Goal: Task Accomplishment & Management: Manage account settings

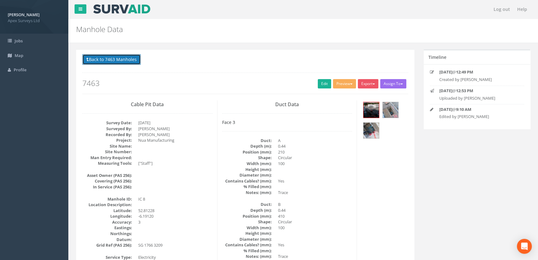
click at [106, 59] on button "Back to 7463 Manholes" at bounding box center [111, 59] width 58 height 11
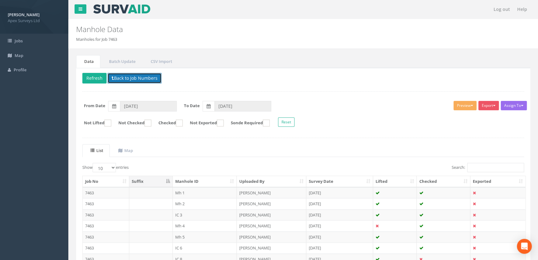
click at [122, 76] on button "Back to Job Numbers" at bounding box center [135, 78] width 54 height 11
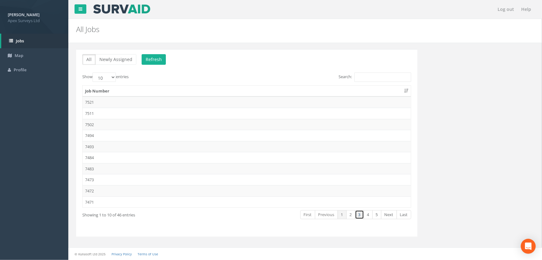
click at [360, 214] on link "3" at bounding box center [359, 214] width 9 height 9
click at [371, 215] on link "4" at bounding box center [368, 214] width 9 height 9
click at [93, 113] on td "7433" at bounding box center [247, 113] width 329 height 11
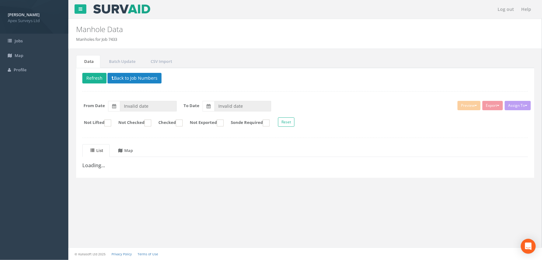
type input "[DATE]"
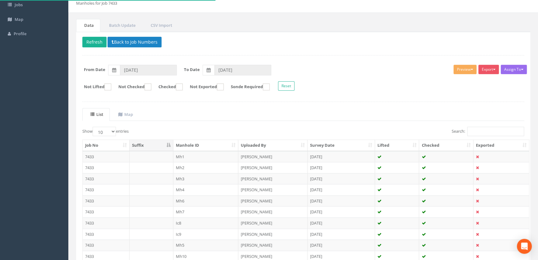
scroll to position [86, 0]
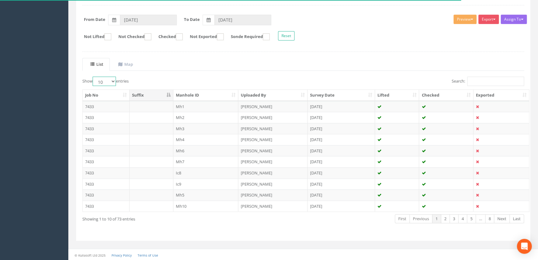
click at [114, 82] on select "10 25 50 100" at bounding box center [104, 80] width 23 height 9
select select "100"
click at [94, 76] on select "10 25 50 100" at bounding box center [104, 80] width 23 height 9
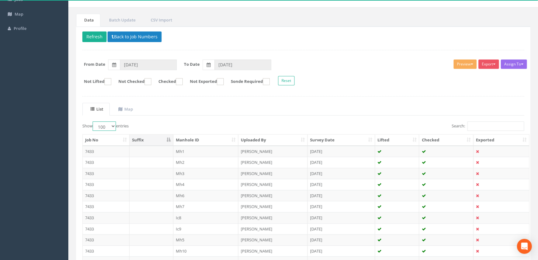
scroll to position [0, 0]
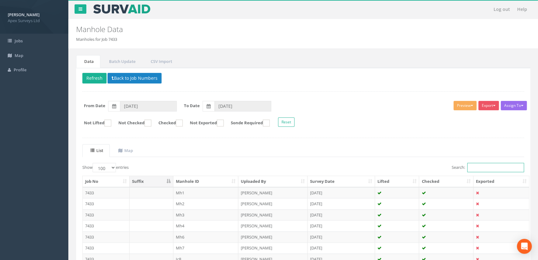
click at [494, 167] on input "Search:" at bounding box center [496, 167] width 57 height 9
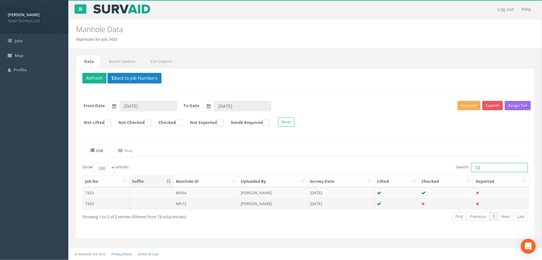
type input "72"
click at [184, 203] on td "Mh72" at bounding box center [205, 203] width 65 height 11
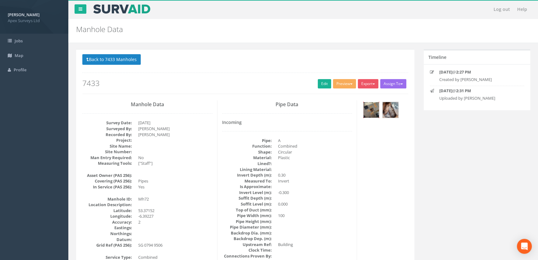
click at [371, 111] on img at bounding box center [372, 110] width 16 height 16
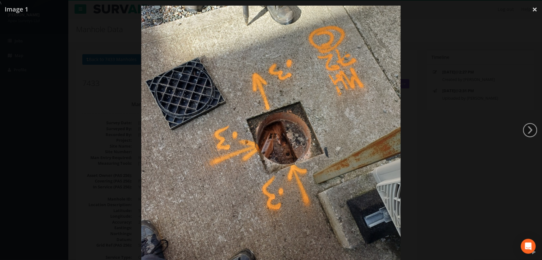
click at [66, 137] on div at bounding box center [271, 136] width 542 height 260
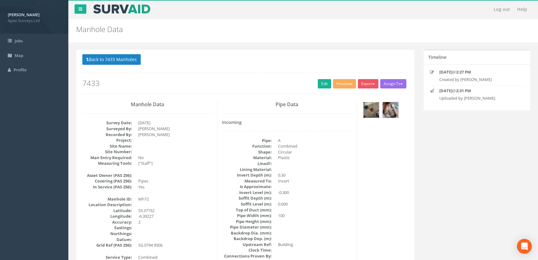
click at [372, 108] on img at bounding box center [372, 110] width 16 height 16
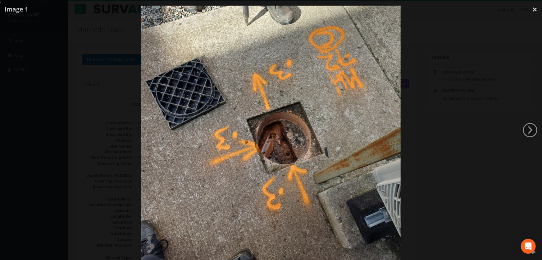
click at [94, 124] on div at bounding box center [271, 136] width 542 height 260
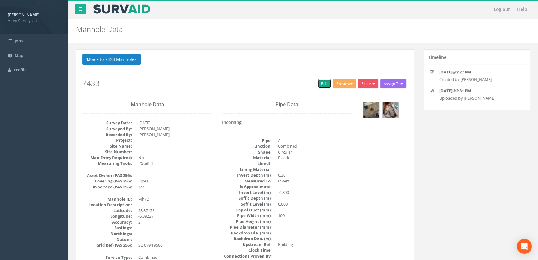
click at [321, 82] on link "Edit" at bounding box center [324, 83] width 13 height 9
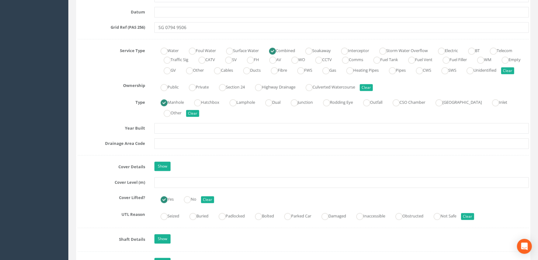
scroll to position [452, 0]
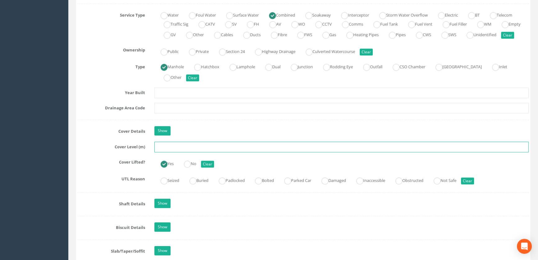
drag, startPoint x: 166, startPoint y: 158, endPoint x: 163, endPoint y: 158, distance: 3.4
click at [165, 152] on input "text" at bounding box center [342, 146] width 375 height 11
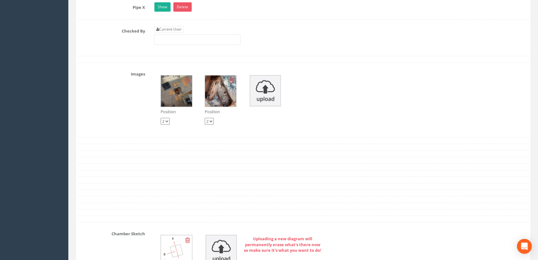
scroll to position [1017, 0]
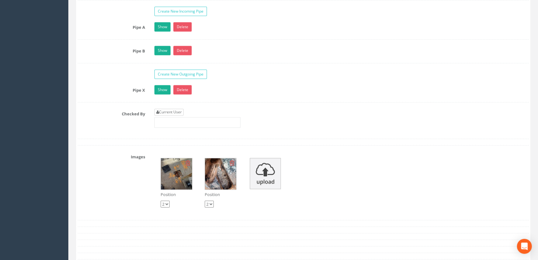
type input "65.68"
click at [171, 115] on link "Current User" at bounding box center [169, 111] width 29 height 7
type input "[PERSON_NAME]"
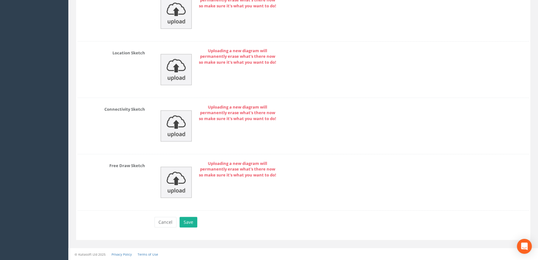
scroll to position [1400, 0]
click at [183, 220] on button "Save" at bounding box center [189, 221] width 18 height 11
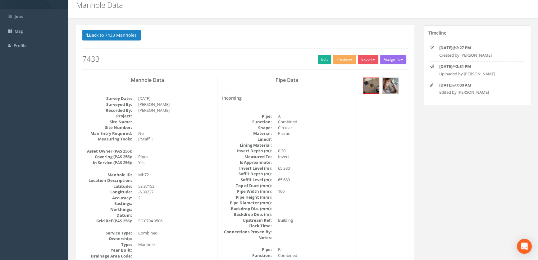
scroll to position [0, 0]
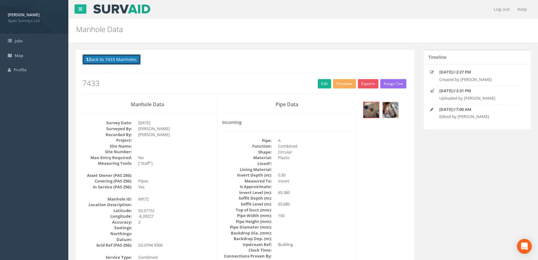
click at [131, 61] on button "Back to 7433 Manholes" at bounding box center [111, 59] width 58 height 11
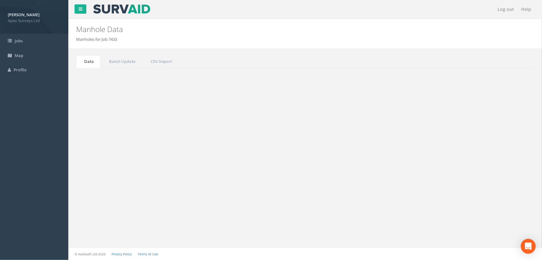
drag, startPoint x: 491, startPoint y: 169, endPoint x: 452, endPoint y: 173, distance: 39.0
click at [452, 173] on div "Show 10 25 50 100 entries Search: 72 Job No Suffix Manhole ID Uploaded By Surve…" at bounding box center [305, 197] width 446 height 69
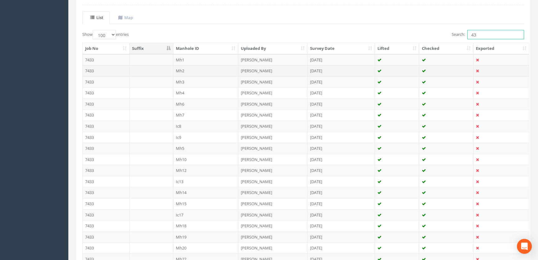
scroll to position [131, 0]
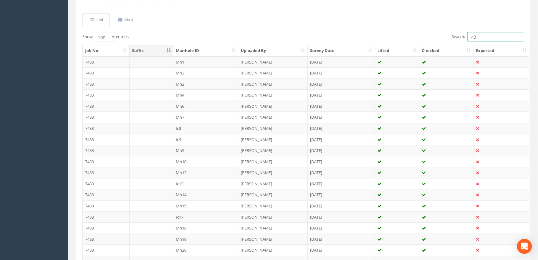
click at [480, 33] on input "43" at bounding box center [496, 36] width 57 height 9
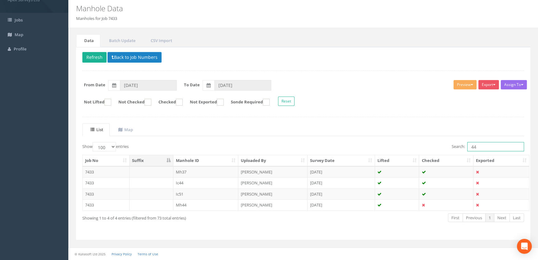
scroll to position [20, 0]
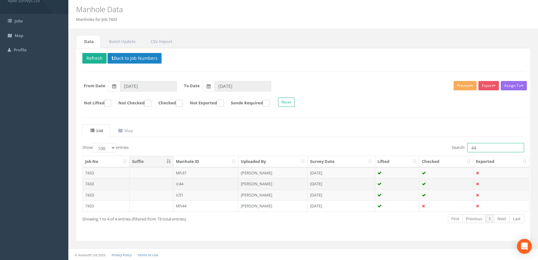
type input "44"
click at [179, 183] on td "Ic44" at bounding box center [205, 183] width 65 height 11
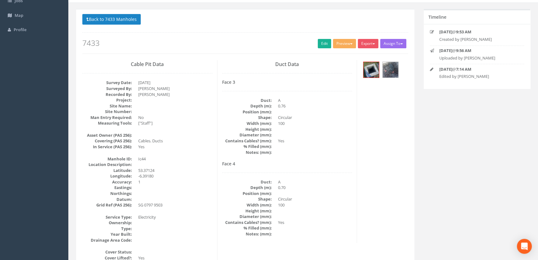
scroll to position [0, 0]
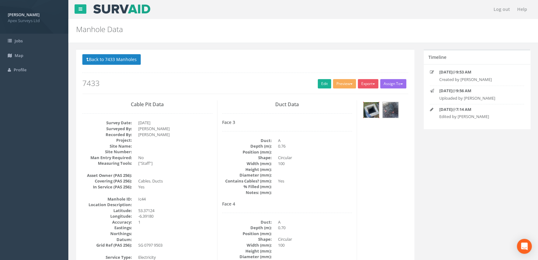
click at [374, 104] on img at bounding box center [372, 110] width 16 height 16
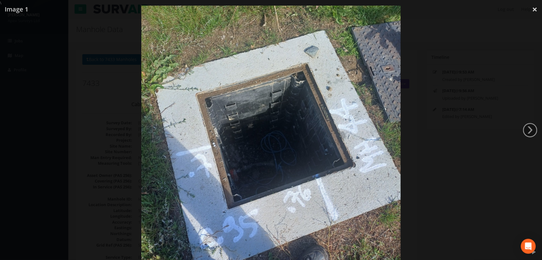
click at [303, 138] on img at bounding box center [271, 135] width 260 height 346
click at [100, 63] on div at bounding box center [271, 136] width 542 height 260
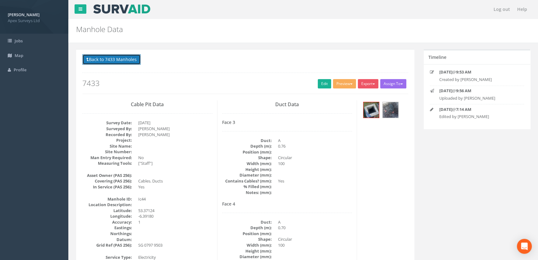
click at [123, 62] on button "Back to 7433 Manholes" at bounding box center [111, 59] width 58 height 11
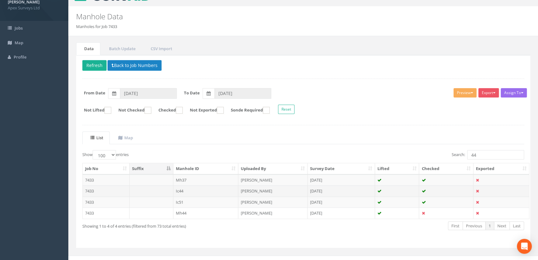
scroll to position [20, 0]
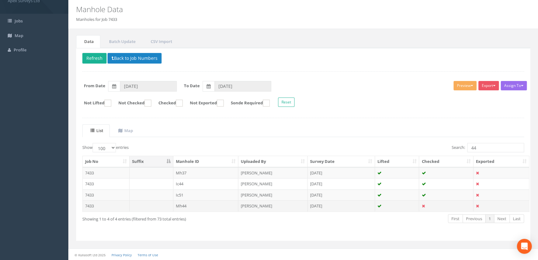
click at [178, 205] on td "Mh44" at bounding box center [205, 205] width 65 height 11
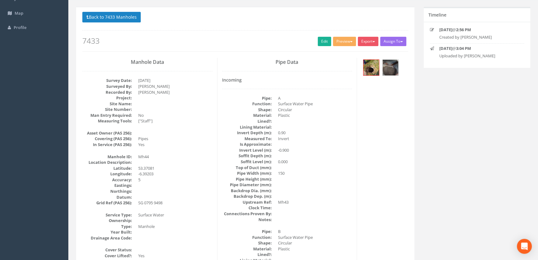
scroll to position [0, 0]
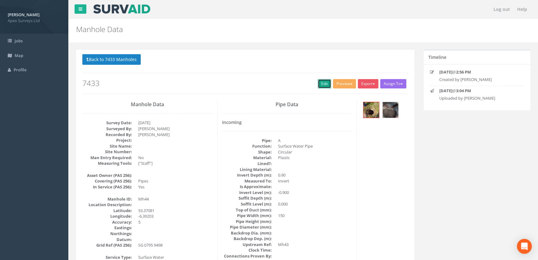
click at [320, 81] on link "Edit" at bounding box center [324, 83] width 13 height 9
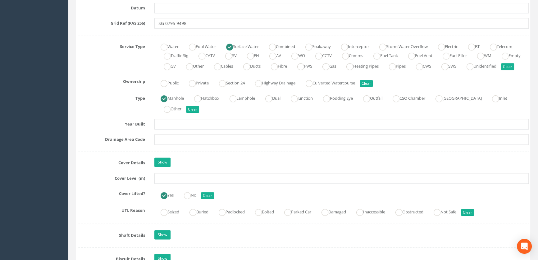
scroll to position [424, 0]
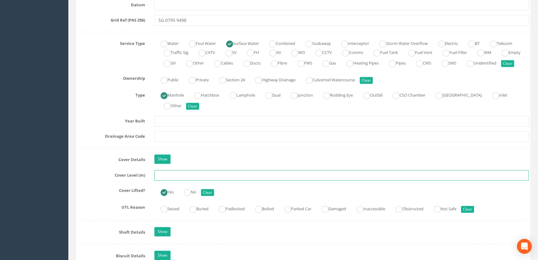
drag, startPoint x: 170, startPoint y: 185, endPoint x: 169, endPoint y: 188, distance: 3.5
click at [169, 188] on div "Job Number 7433 Job Number Suffix Survey Date [DATE] Surveyed By [PERSON_NAME] …" at bounding box center [303, 208] width 451 height 1061
click at [178, 180] on input "65.16" at bounding box center [342, 175] width 375 height 11
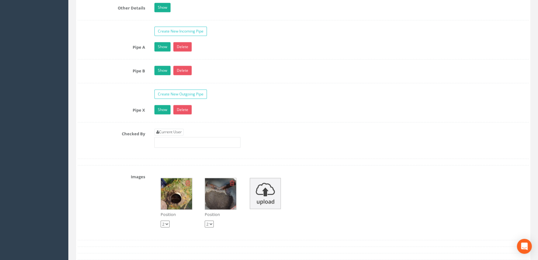
scroll to position [1017, 0]
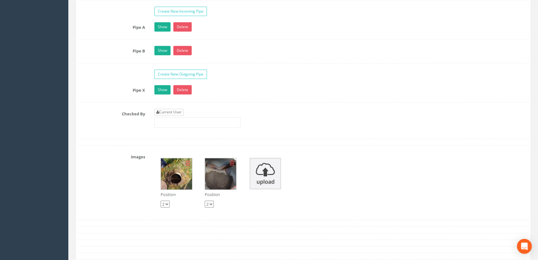
type input "65.16"
click at [164, 115] on link "Current User" at bounding box center [169, 111] width 29 height 7
type input "[PERSON_NAME]"
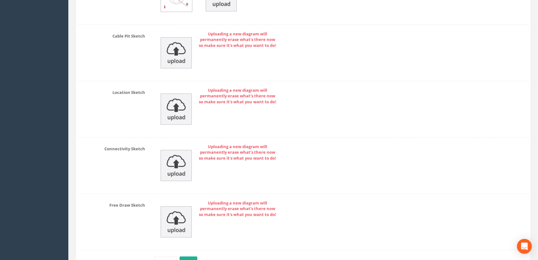
scroll to position [1400, 0]
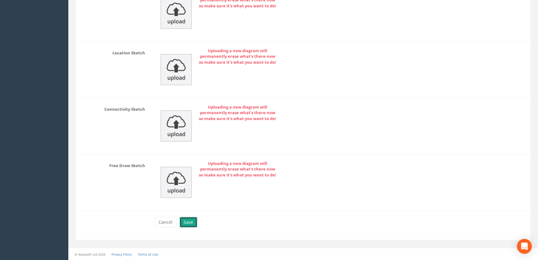
click at [188, 223] on button "Save" at bounding box center [189, 221] width 18 height 11
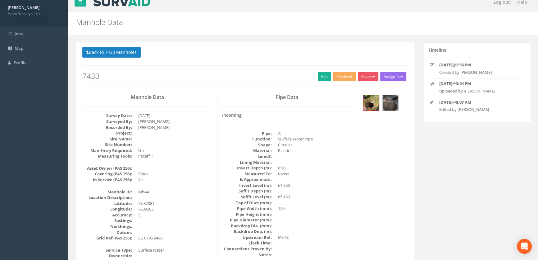
scroll to position [0, 0]
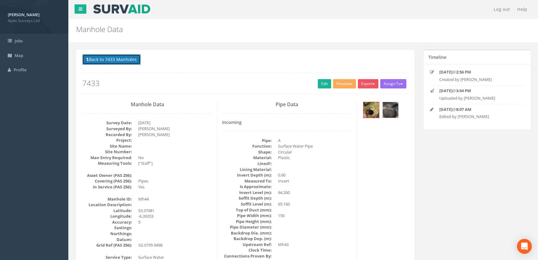
click at [118, 60] on button "Back to 7433 Manholes" at bounding box center [111, 59] width 58 height 11
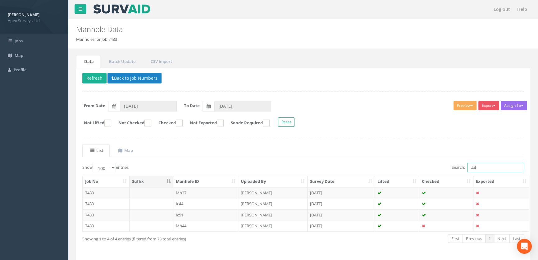
click at [487, 171] on input "44" at bounding box center [496, 167] width 57 height 9
click at [479, 165] on input "44" at bounding box center [496, 167] width 57 height 9
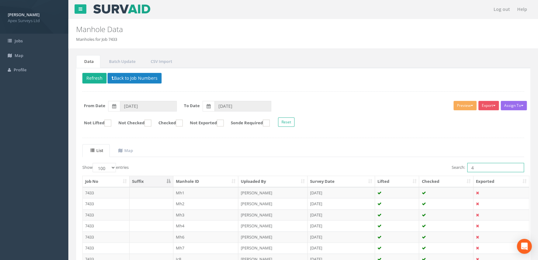
type input "43"
click at [151, 122] on ins at bounding box center [148, 122] width 7 height 7
checkbox input "true"
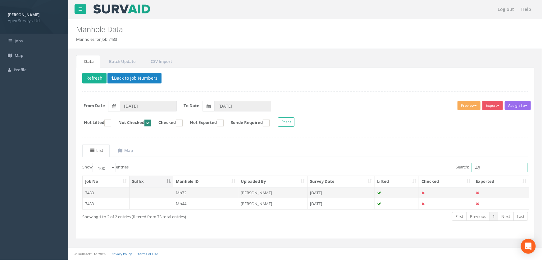
type input "43"
click at [193, 190] on td "Mh72" at bounding box center [205, 192] width 65 height 11
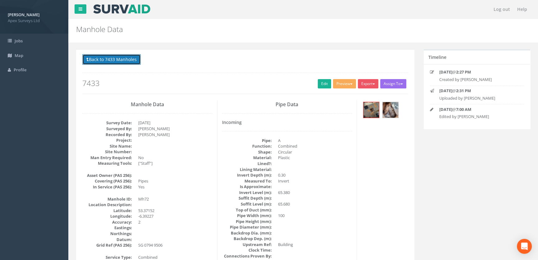
click at [126, 61] on button "Back to 7433 Manholes" at bounding box center [111, 59] width 58 height 11
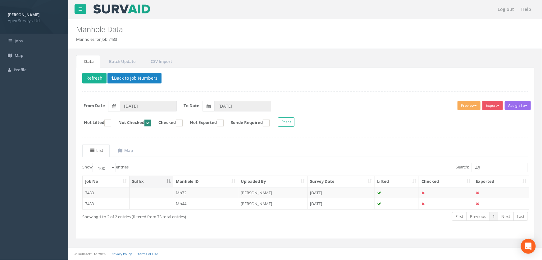
click at [184, 205] on td "Mh44" at bounding box center [205, 203] width 65 height 11
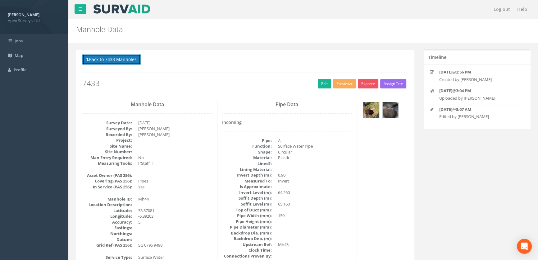
click at [108, 62] on button "Back to 7433 Manholes" at bounding box center [111, 59] width 58 height 11
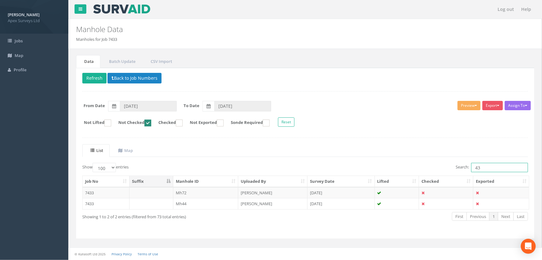
drag, startPoint x: 482, startPoint y: 168, endPoint x: 457, endPoint y: 171, distance: 24.4
click at [461, 169] on label "Search: 43" at bounding box center [492, 167] width 72 height 9
click at [117, 78] on button "Back to Job Numbers" at bounding box center [135, 78] width 54 height 11
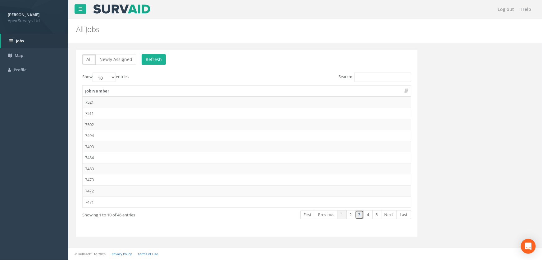
click at [359, 215] on link "3" at bounding box center [359, 214] width 9 height 9
click at [370, 213] on link "4" at bounding box center [368, 214] width 9 height 9
click at [104, 112] on td "7433" at bounding box center [247, 113] width 329 height 11
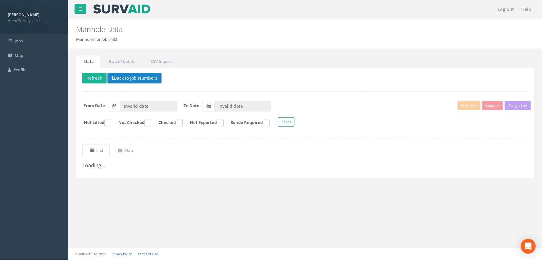
type input "[DATE]"
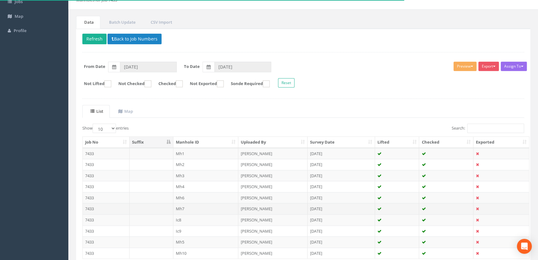
scroll to position [86, 0]
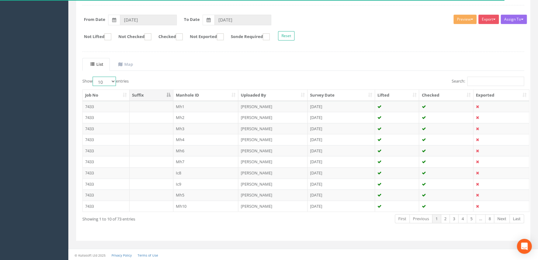
click at [113, 82] on select "10 25 50 100" at bounding box center [104, 80] width 23 height 9
select select "100"
click at [94, 76] on select "10 25 50 100" at bounding box center [104, 80] width 23 height 9
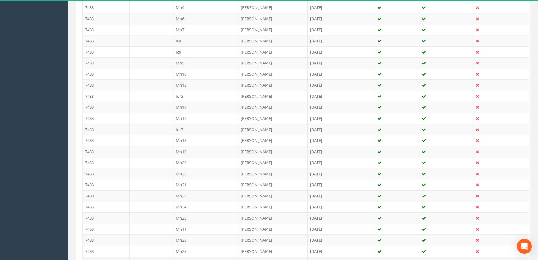
scroll to position [215, 0]
